Goal: Transaction & Acquisition: Purchase product/service

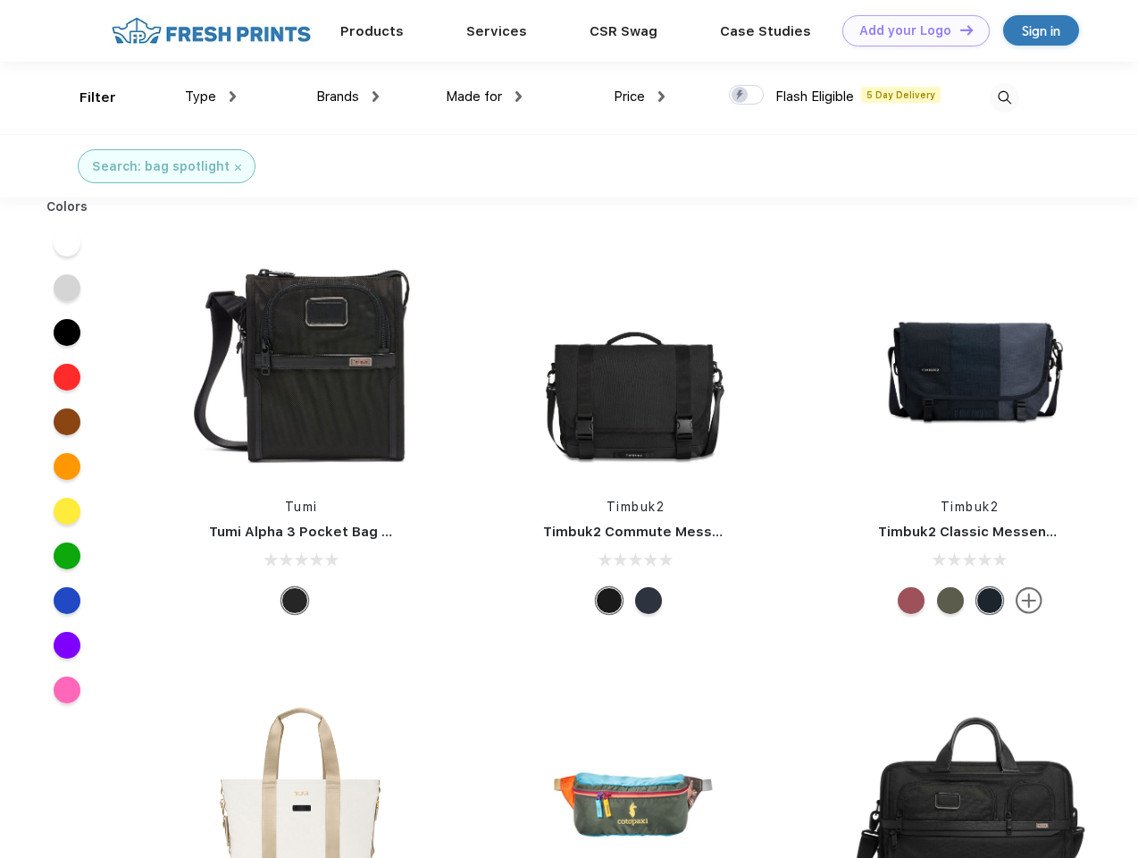
click at [909, 30] on link "Add your Logo Design Tool" at bounding box center [915, 30] width 147 height 31
click at [0, 0] on div "Design Tool" at bounding box center [0, 0] width 0 height 0
click at [959, 29] on link "Add your Logo Design Tool" at bounding box center [915, 30] width 147 height 31
click at [86, 97] on div "Filter" at bounding box center [98, 98] width 37 height 21
click at [211, 96] on span "Type" at bounding box center [200, 96] width 31 height 16
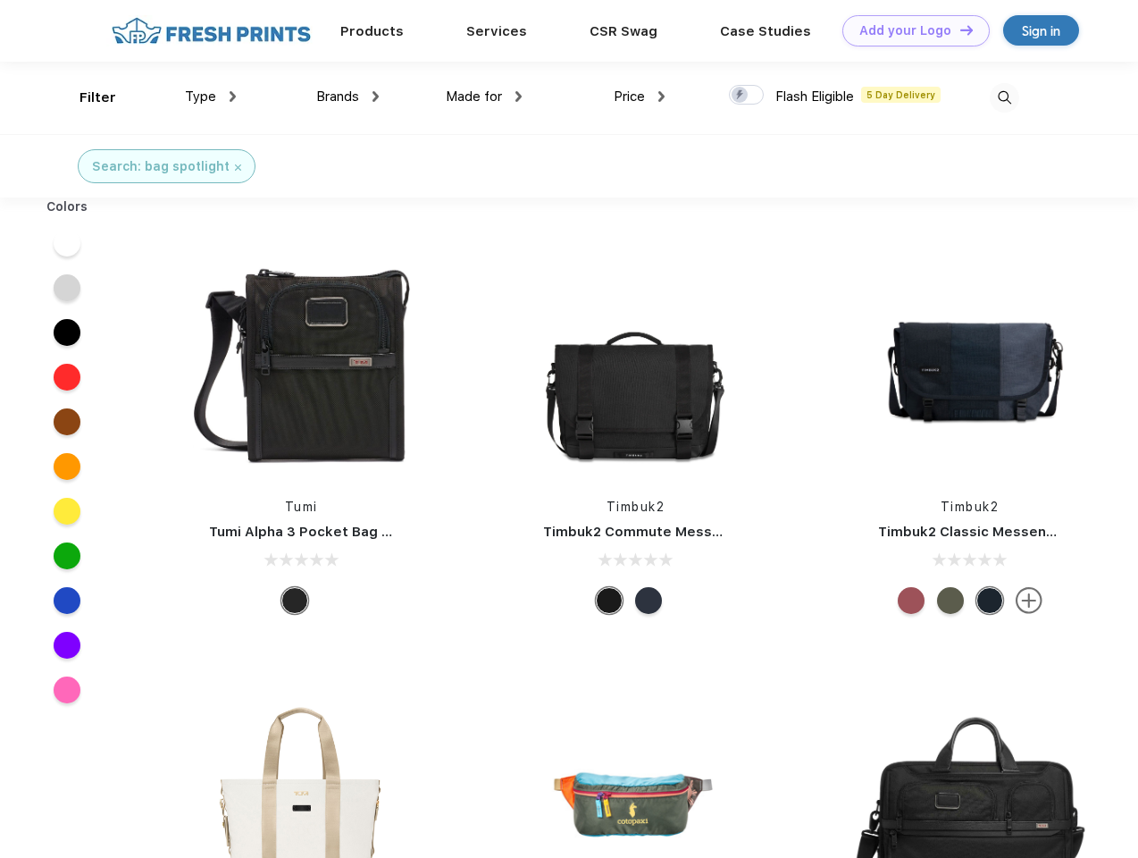
click at [348, 96] on span "Brands" at bounding box center [337, 96] width 43 height 16
click at [484, 96] on span "Made for" at bounding box center [474, 96] width 56 height 16
click at [640, 96] on span "Price" at bounding box center [629, 96] width 31 height 16
click at [747, 96] on div at bounding box center [746, 95] width 35 height 20
click at [741, 96] on input "checkbox" at bounding box center [735, 90] width 12 height 12
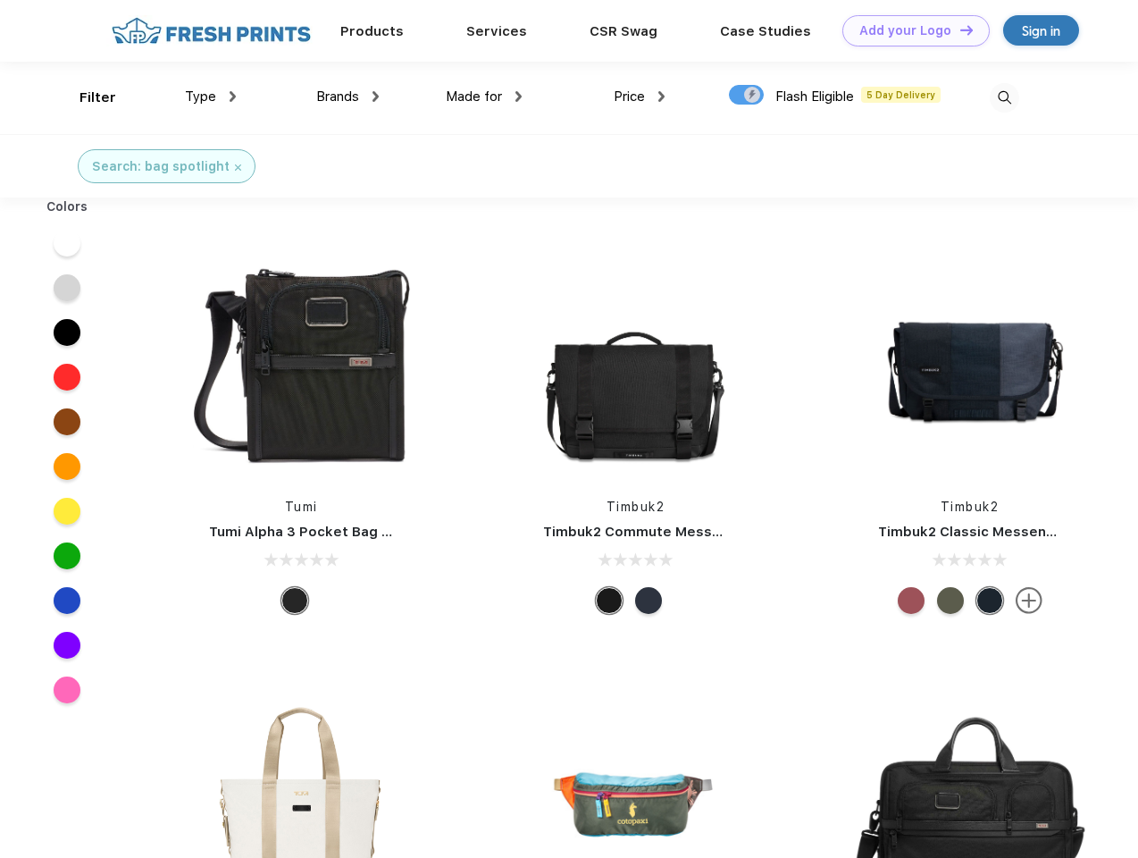
click at [1004, 97] on img at bounding box center [1004, 97] width 29 height 29
